Goal: Book appointment/travel/reservation

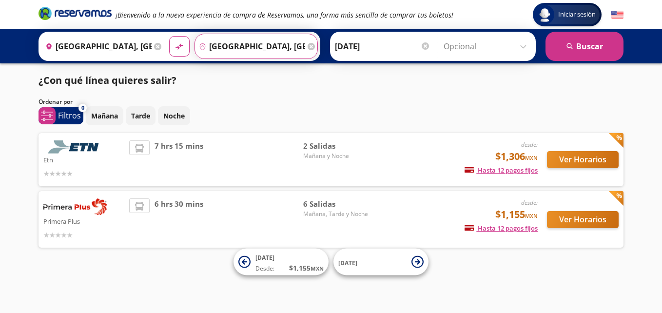
click at [273, 54] on input "[GEOGRAPHIC_DATA], [GEOGRAPHIC_DATA]" at bounding box center [250, 46] width 110 height 24
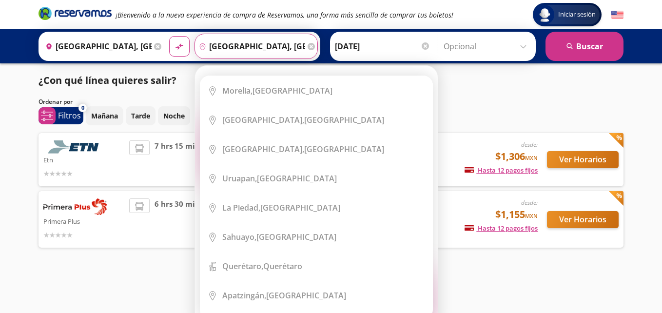
click at [212, 48] on input "[GEOGRAPHIC_DATA], [GEOGRAPHIC_DATA]" at bounding box center [250, 46] width 110 height 24
click at [231, 44] on input "[GEOGRAPHIC_DATA], [GEOGRAPHIC_DATA]" at bounding box center [250, 46] width 110 height 24
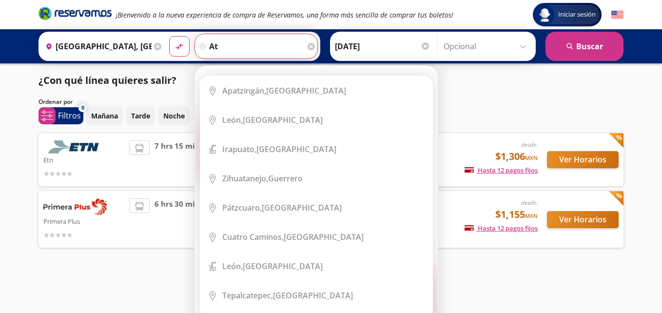
type input "a"
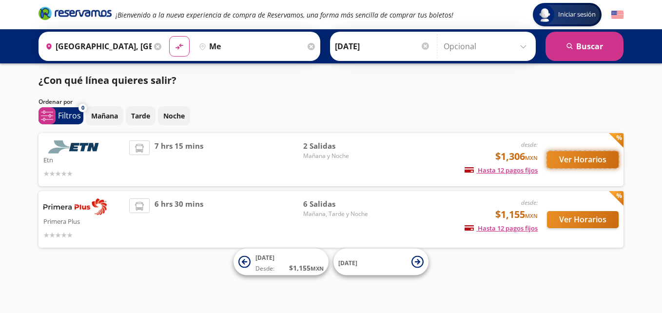
click at [585, 162] on button "Ver Horarios" at bounding box center [583, 159] width 72 height 17
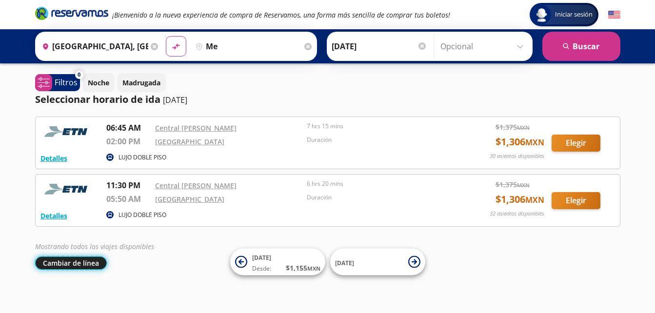
click at [97, 266] on button "Cambiar de línea" at bounding box center [71, 262] width 72 height 13
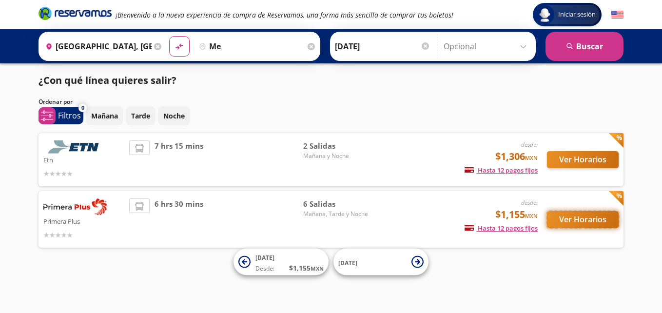
click at [562, 223] on button "Ver Horarios" at bounding box center [583, 219] width 72 height 17
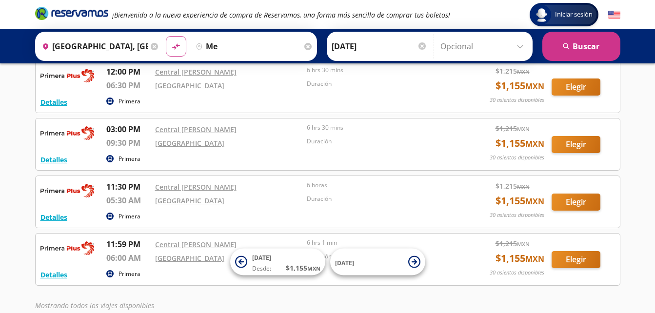
scroll to position [172, 0]
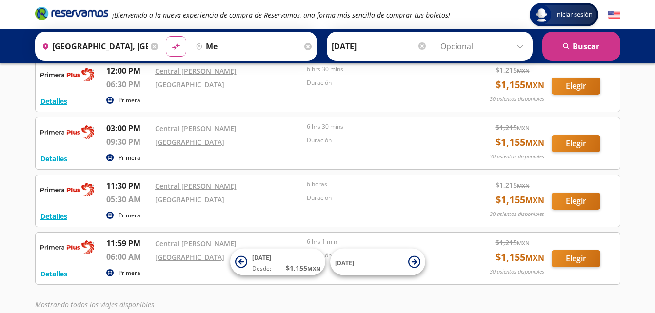
click at [283, 41] on input "me" at bounding box center [247, 46] width 110 height 24
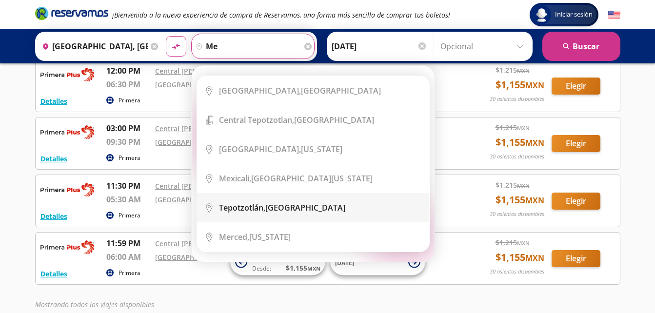
click at [286, 204] on div "[GEOGRAPHIC_DATA], [GEOGRAPHIC_DATA]" at bounding box center [282, 207] width 126 height 11
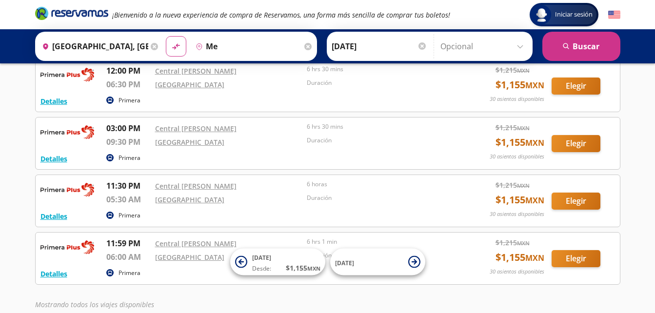
type input "[GEOGRAPHIC_DATA], [GEOGRAPHIC_DATA]"
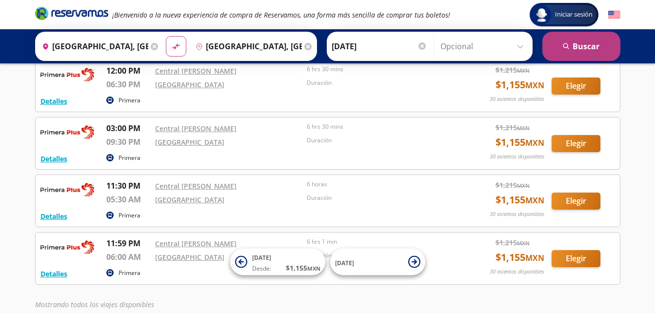
click at [578, 39] on button "search [GEOGRAPHIC_DATA]" at bounding box center [581, 46] width 78 height 29
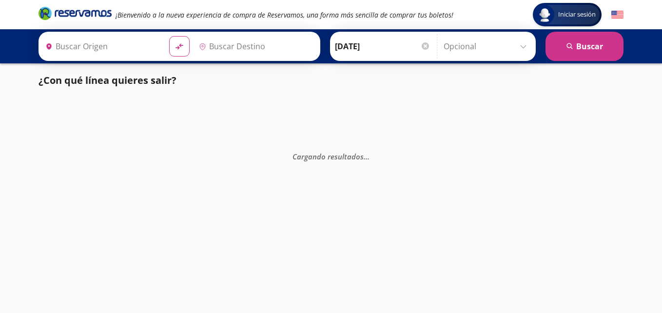
type input "[GEOGRAPHIC_DATA], [GEOGRAPHIC_DATA]"
